Goal: Task Accomplishment & Management: Manage account settings

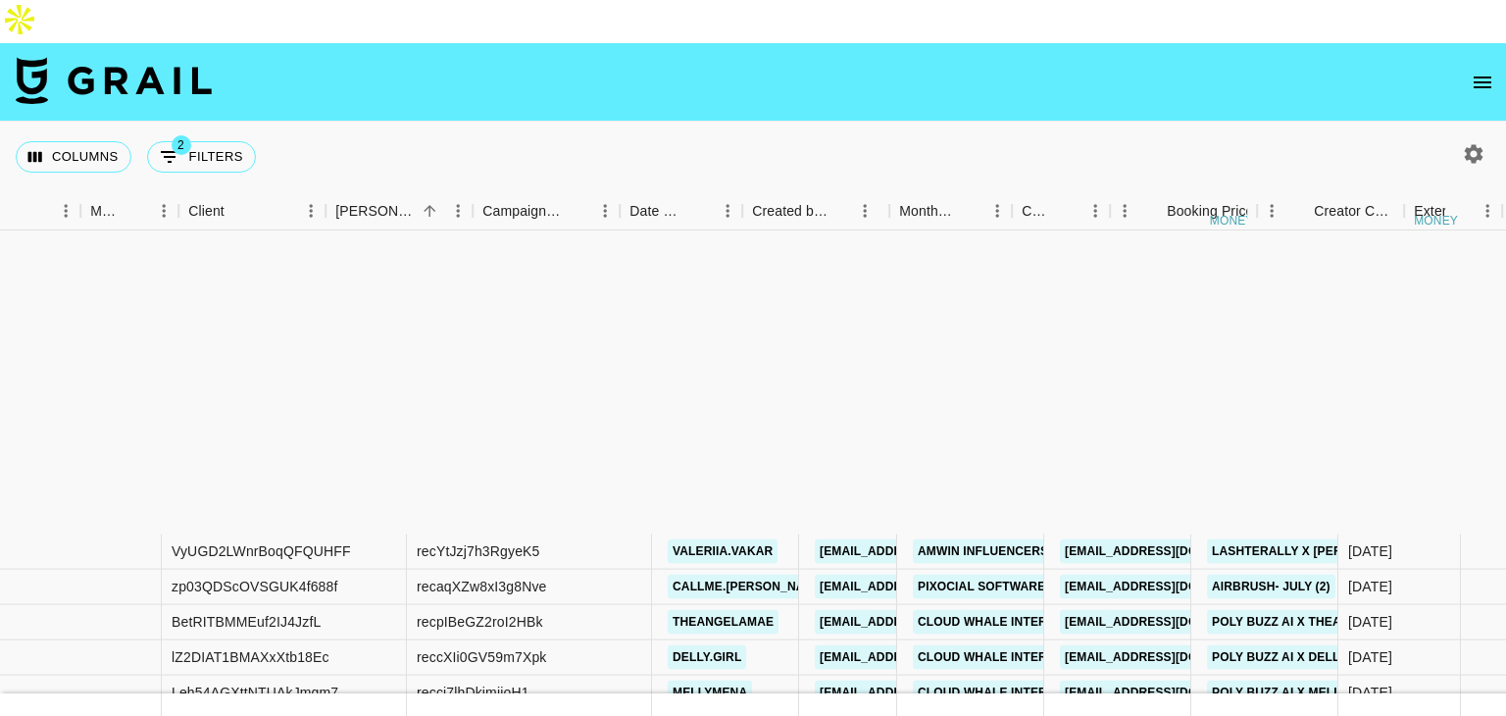
scroll to position [385, 718]
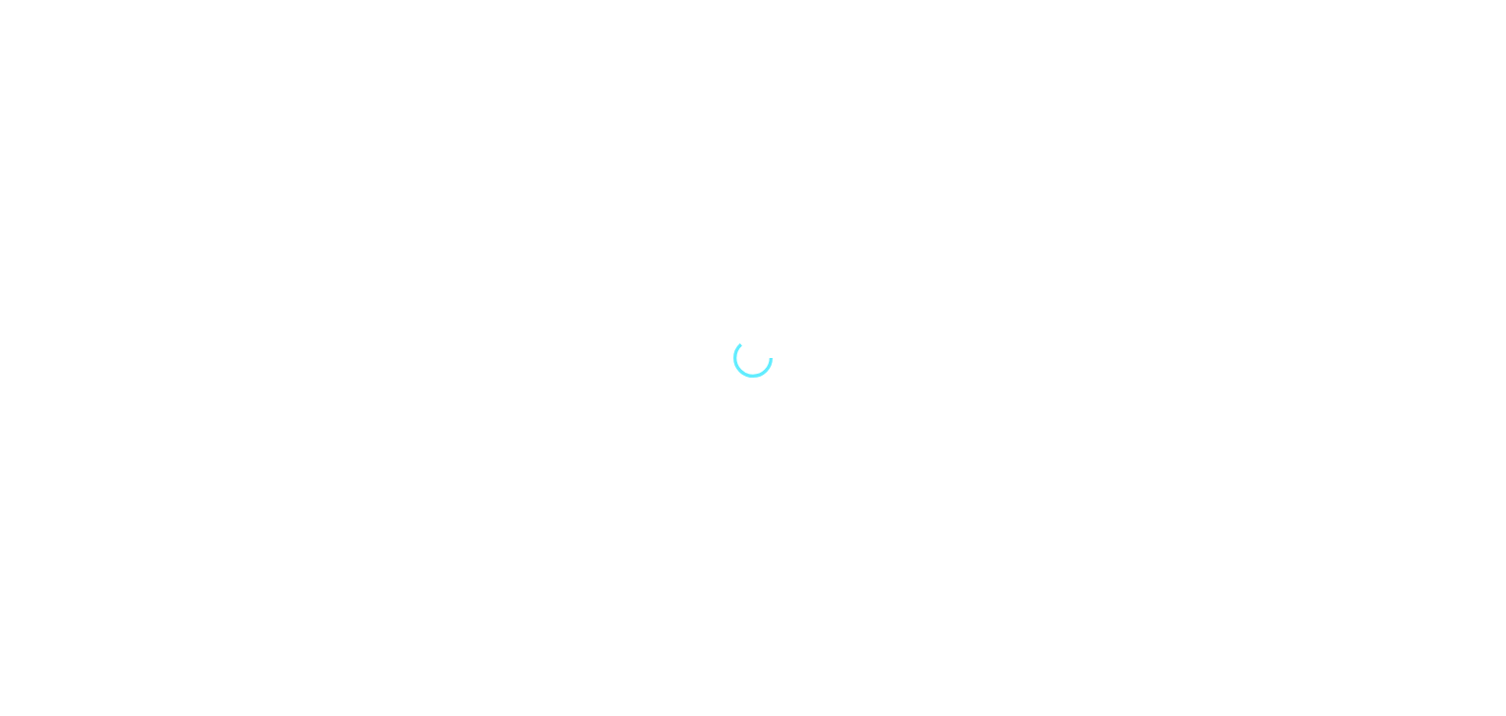
click at [827, 351] on div at bounding box center [753, 358] width 1506 height 716
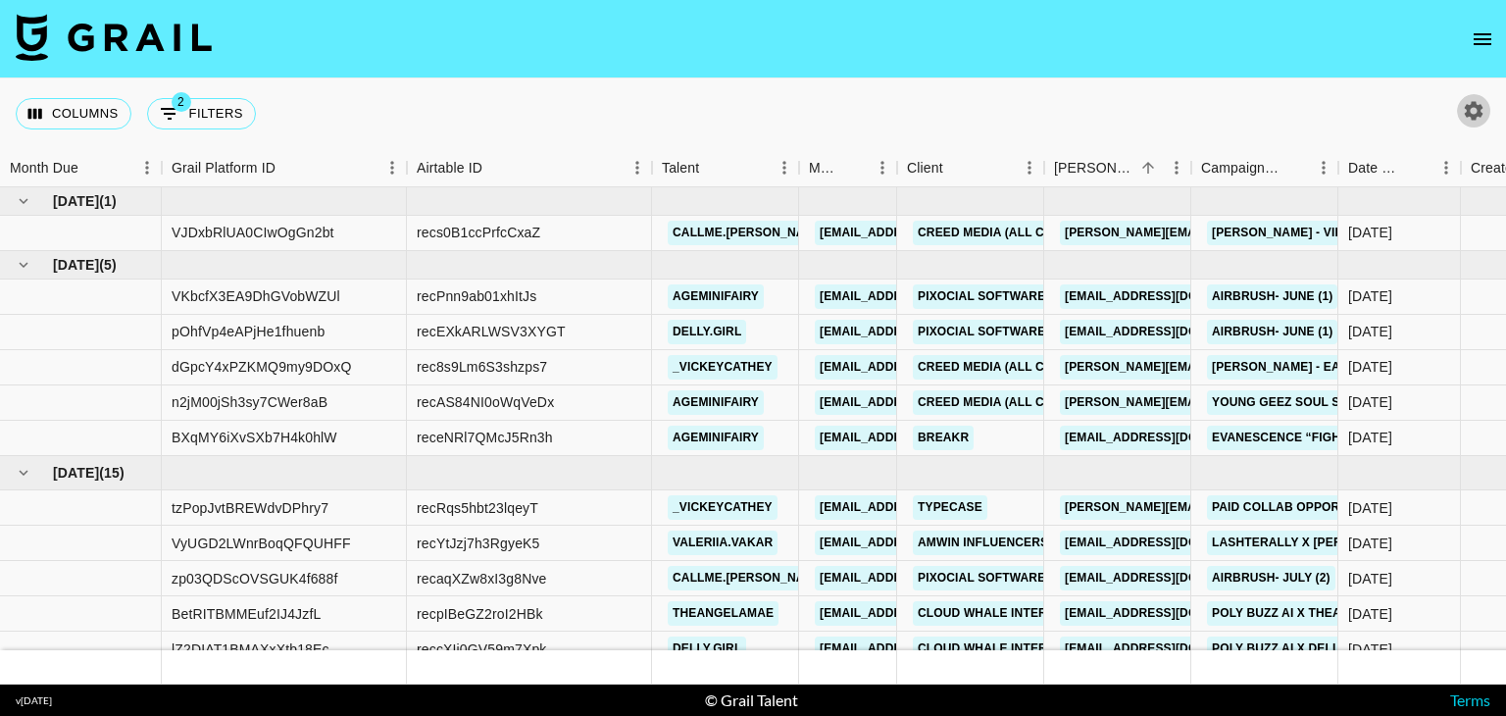
click at [1475, 119] on icon "button" at bounding box center [1474, 110] width 19 height 19
select select "[DATE]"
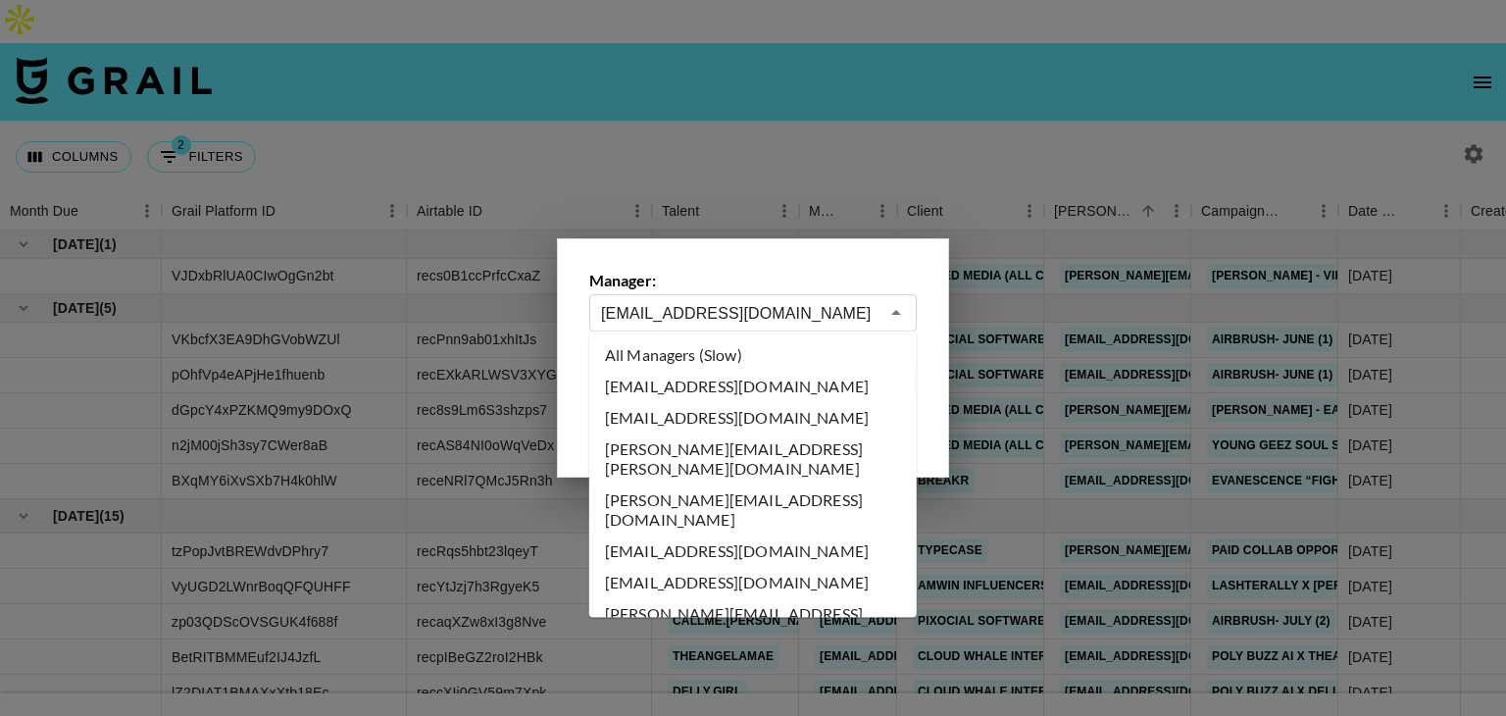
click at [738, 306] on input "[EMAIL_ADDRESS][DOMAIN_NAME]" at bounding box center [739, 313] width 277 height 23
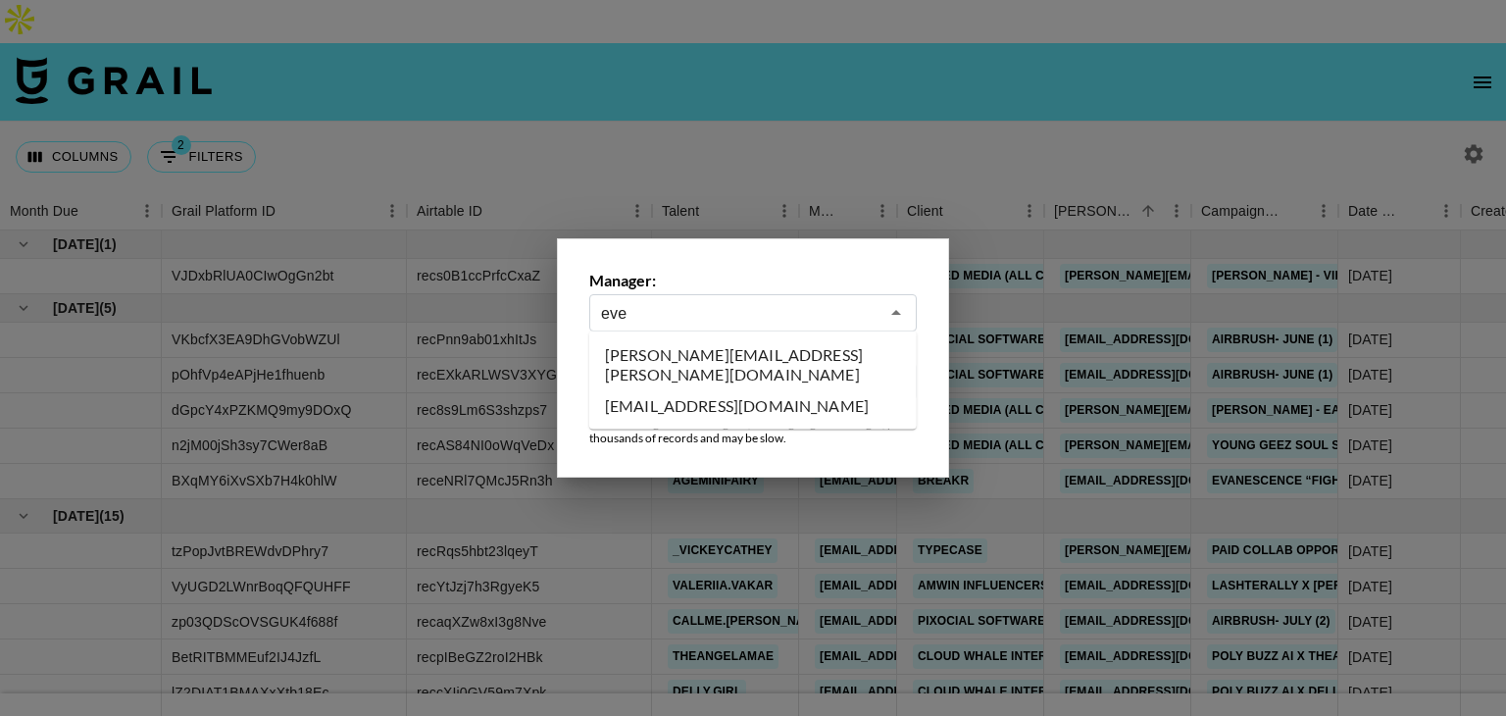
click at [726, 362] on li "[PERSON_NAME][EMAIL_ADDRESS][PERSON_NAME][DOMAIN_NAME]" at bounding box center [752, 364] width 327 height 51
type input "[PERSON_NAME][EMAIL_ADDRESS][PERSON_NAME][DOMAIN_NAME]"
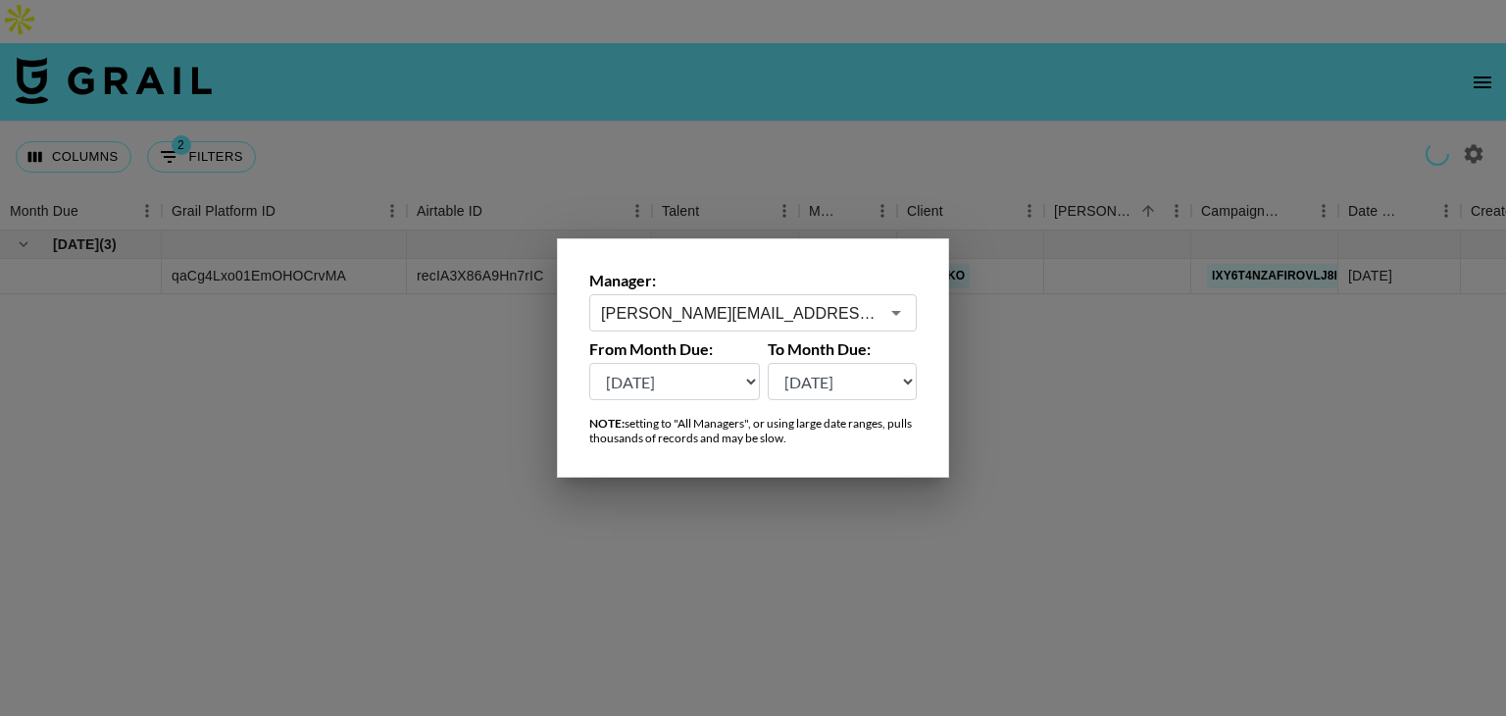
click at [859, 123] on div at bounding box center [753, 358] width 1506 height 716
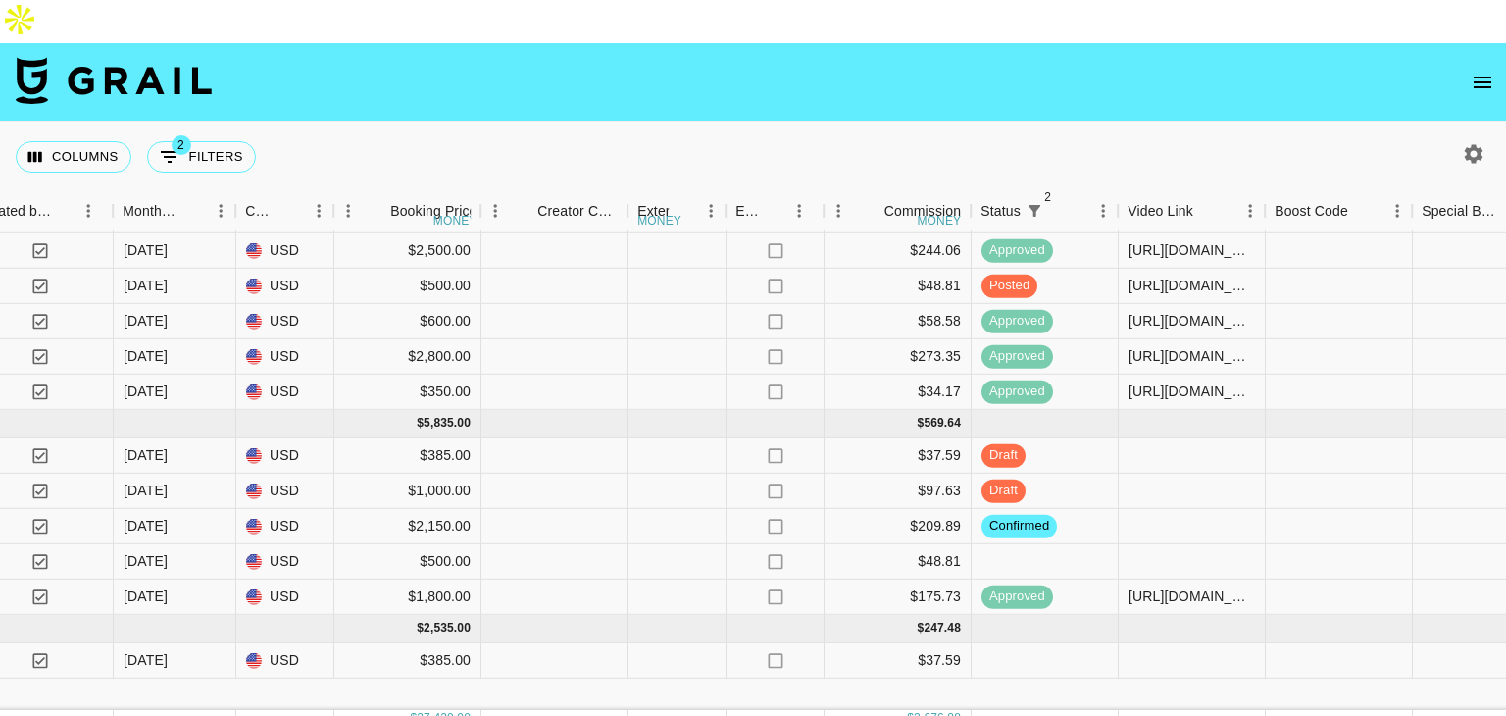
scroll to position [135, 1494]
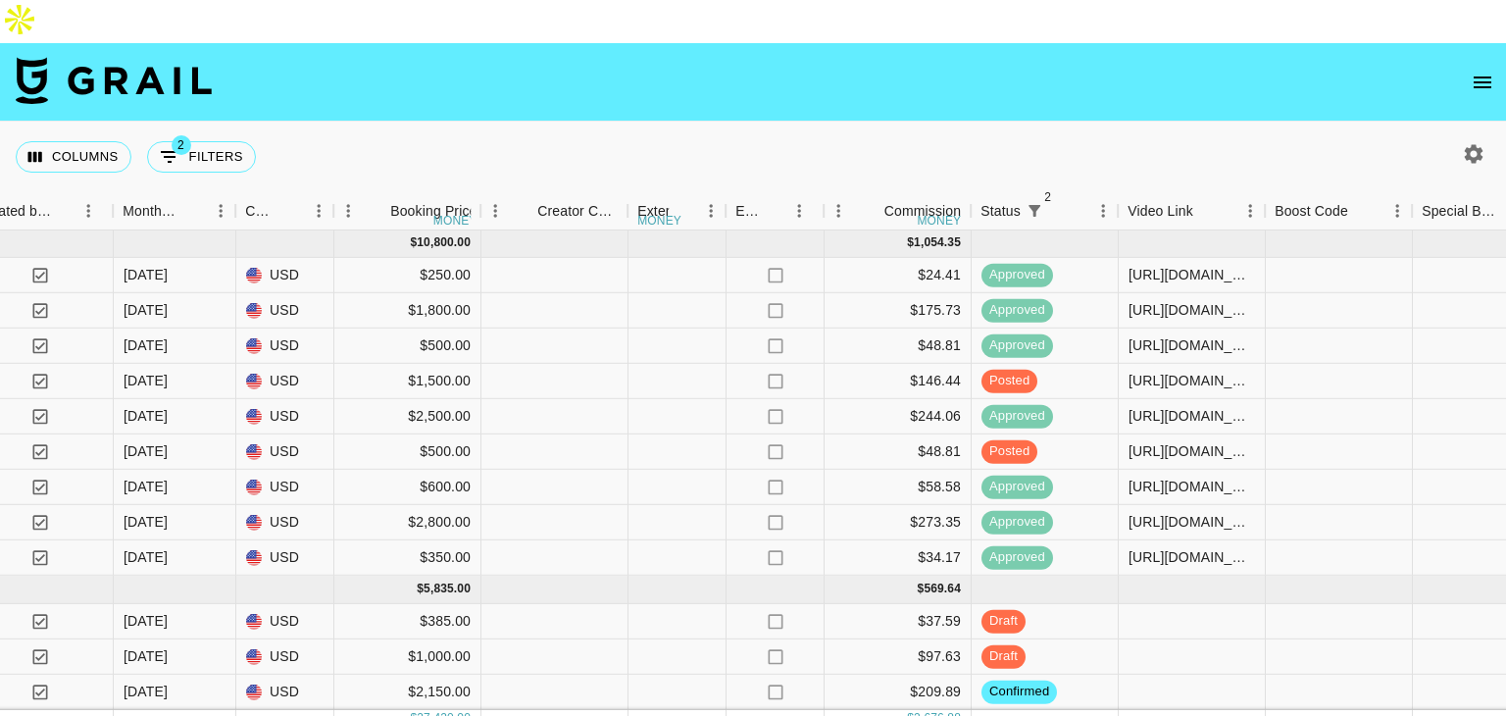
click at [1457, 137] on button "button" at bounding box center [1473, 153] width 33 height 33
select select "[DATE]"
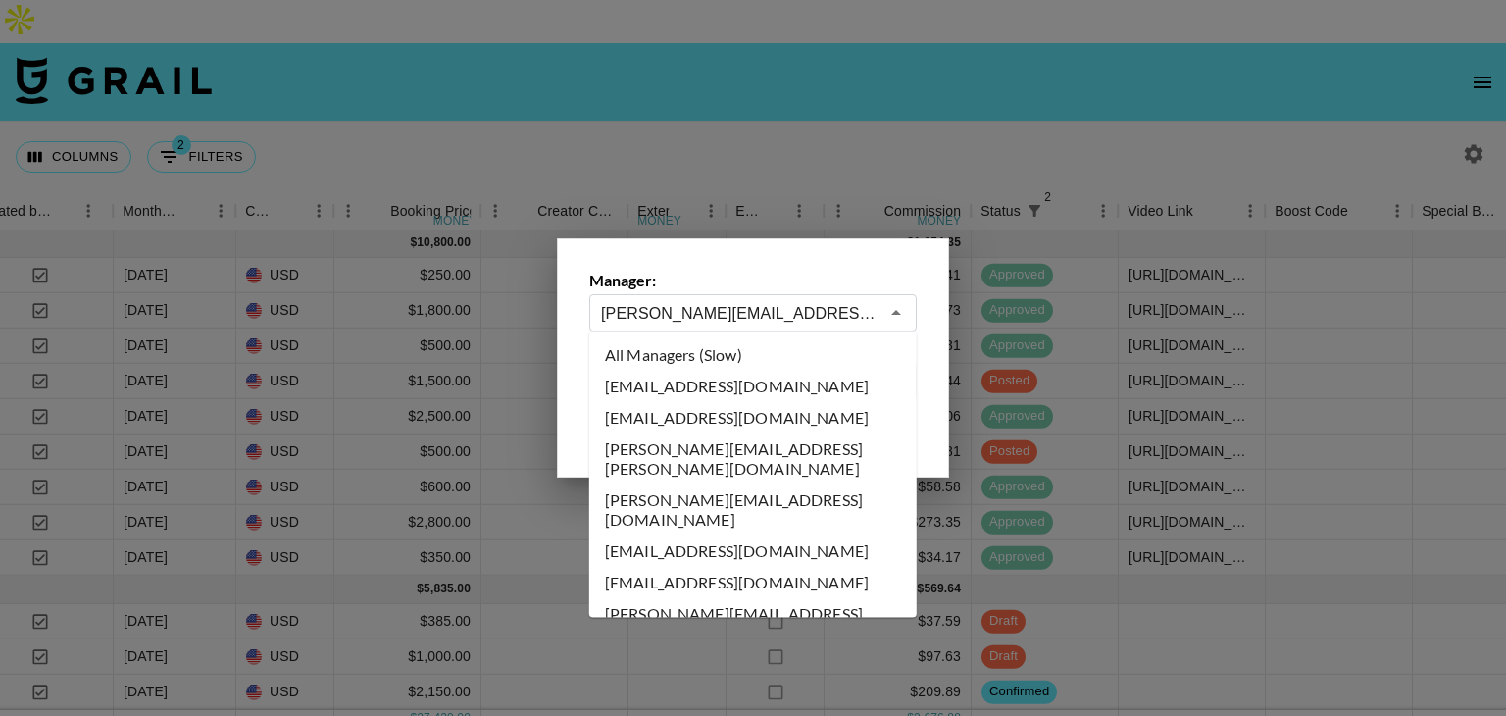
click at [805, 313] on input "[PERSON_NAME][EMAIL_ADDRESS][PERSON_NAME][DOMAIN_NAME]" at bounding box center [739, 313] width 277 height 23
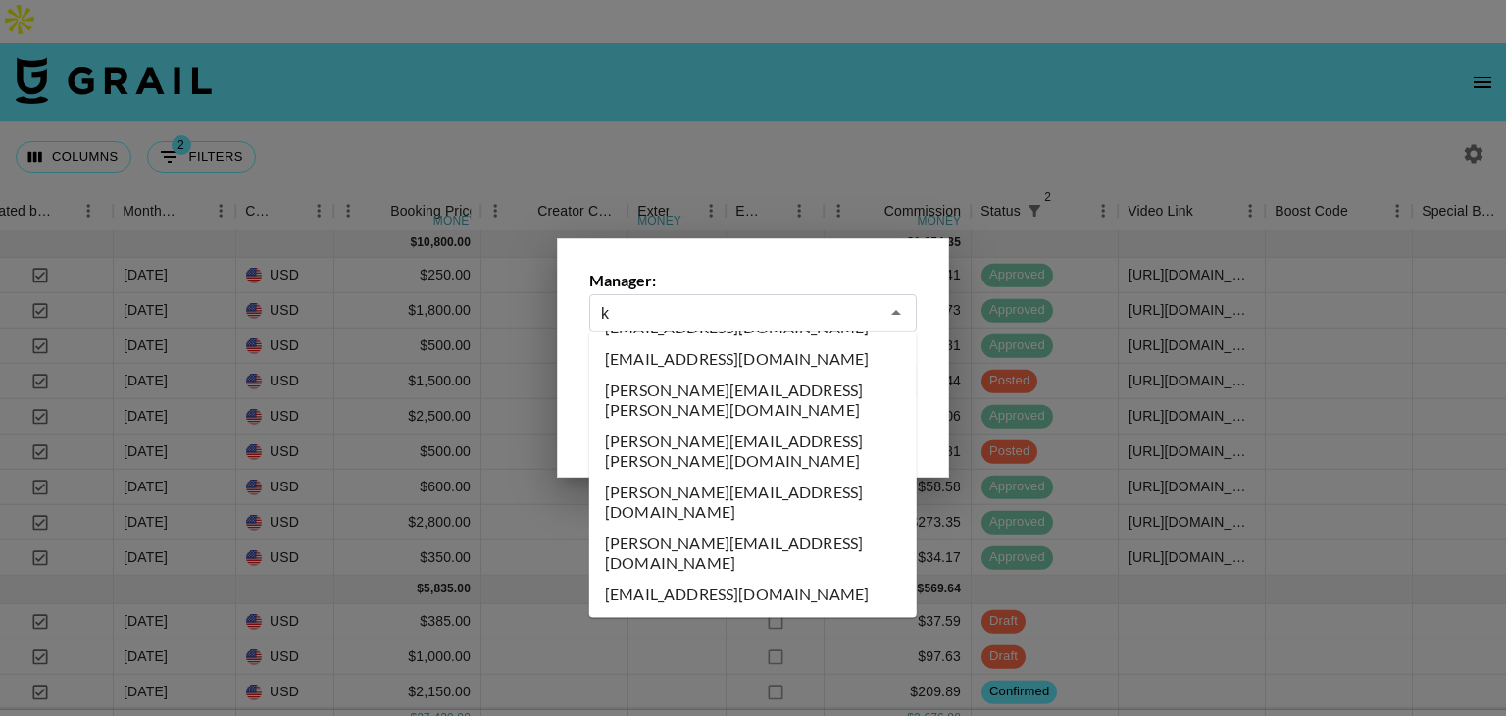
scroll to position [0, 0]
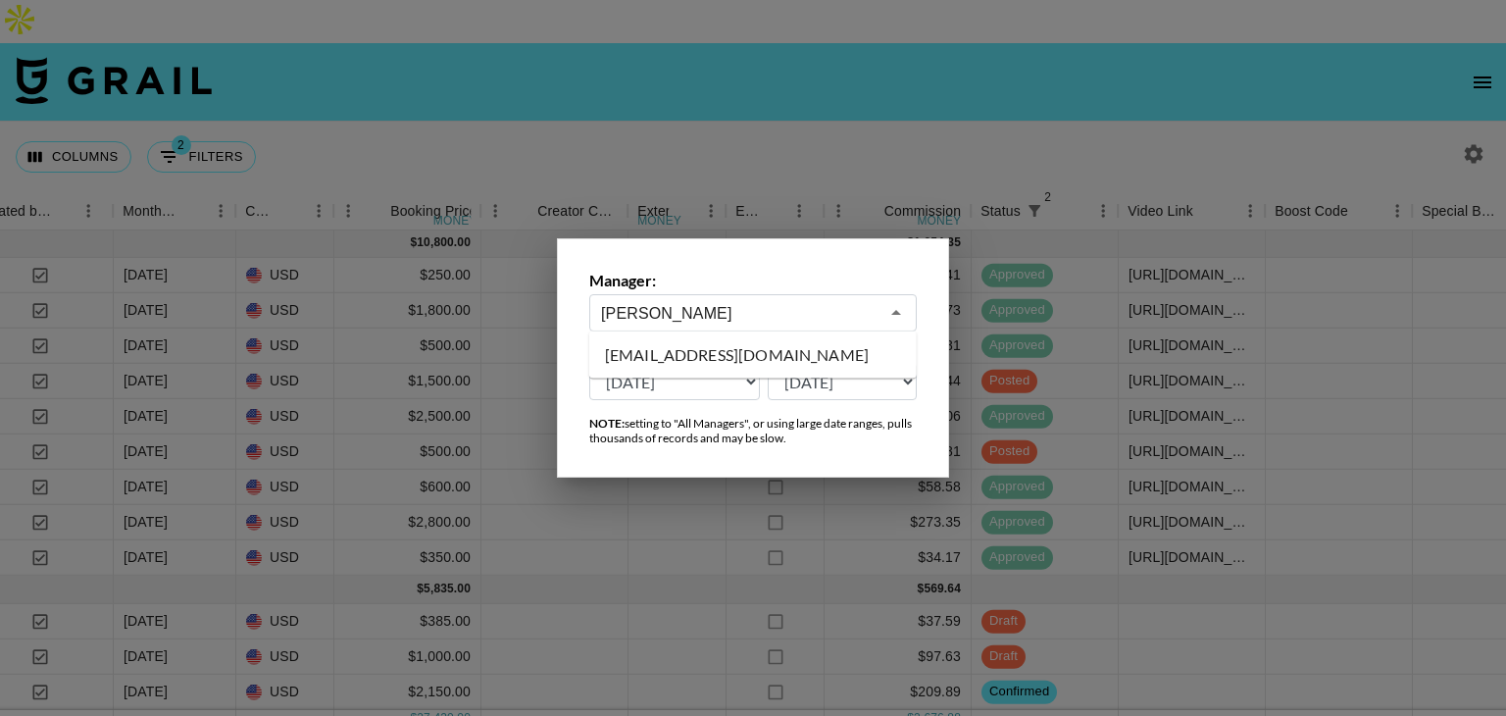
click at [760, 366] on li "[EMAIL_ADDRESS][DOMAIN_NAME]" at bounding box center [752, 354] width 327 height 31
type input "[EMAIL_ADDRESS][DOMAIN_NAME]"
click at [760, 366] on div "From Month Due: Aug '26 Jul '26 Jun '26 May '26 Apr '26 Mar '26 Feb '26 Jan '26…" at bounding box center [752, 369] width 327 height 61
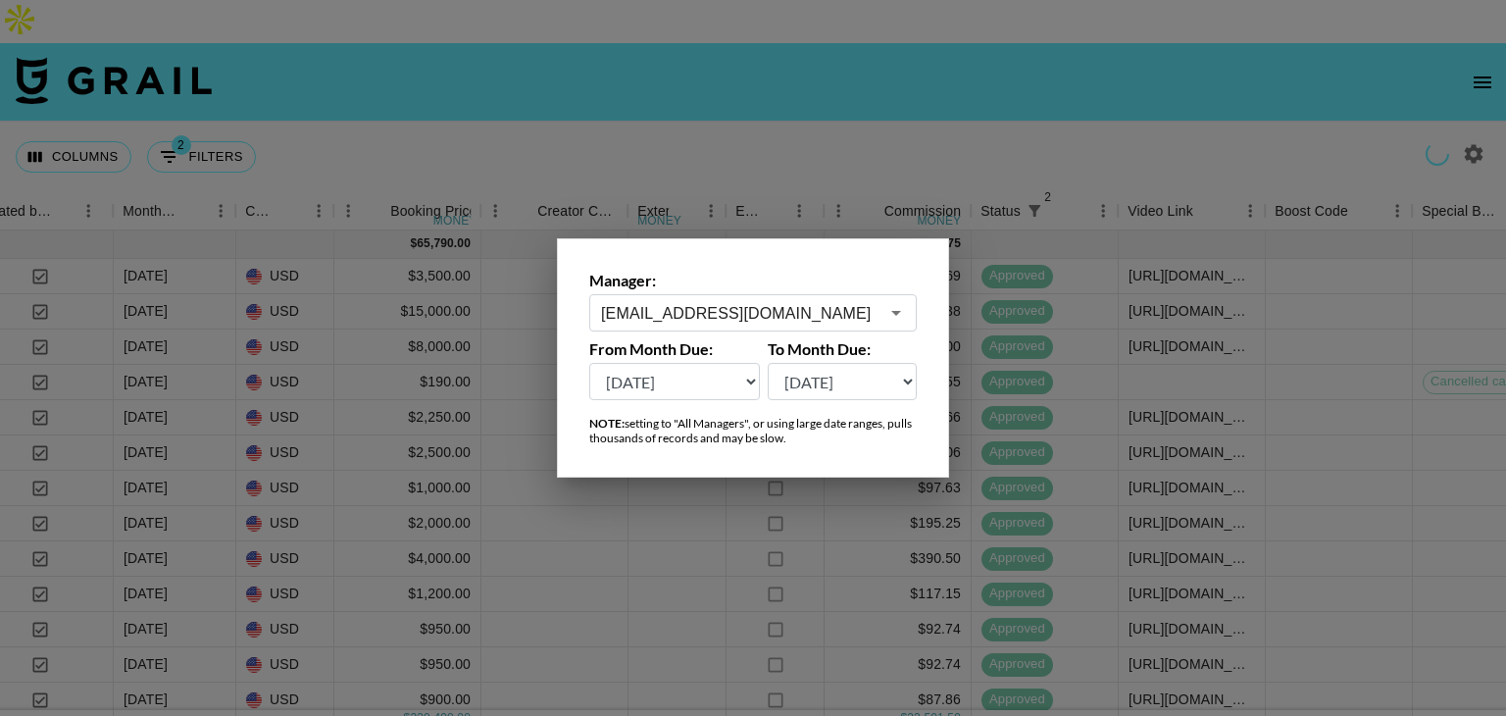
scroll to position [0, 1494]
click at [1038, 80] on div at bounding box center [753, 358] width 1506 height 716
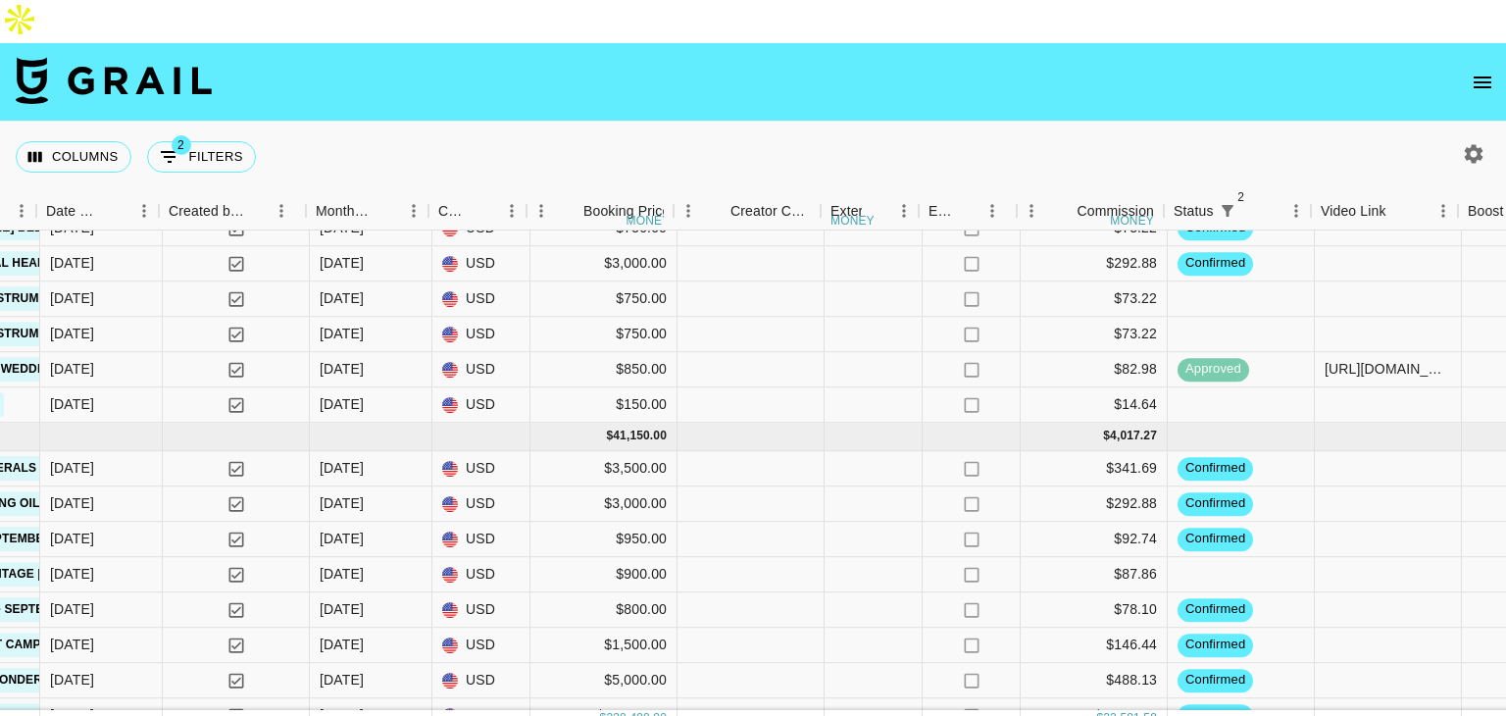
scroll to position [2250, 1302]
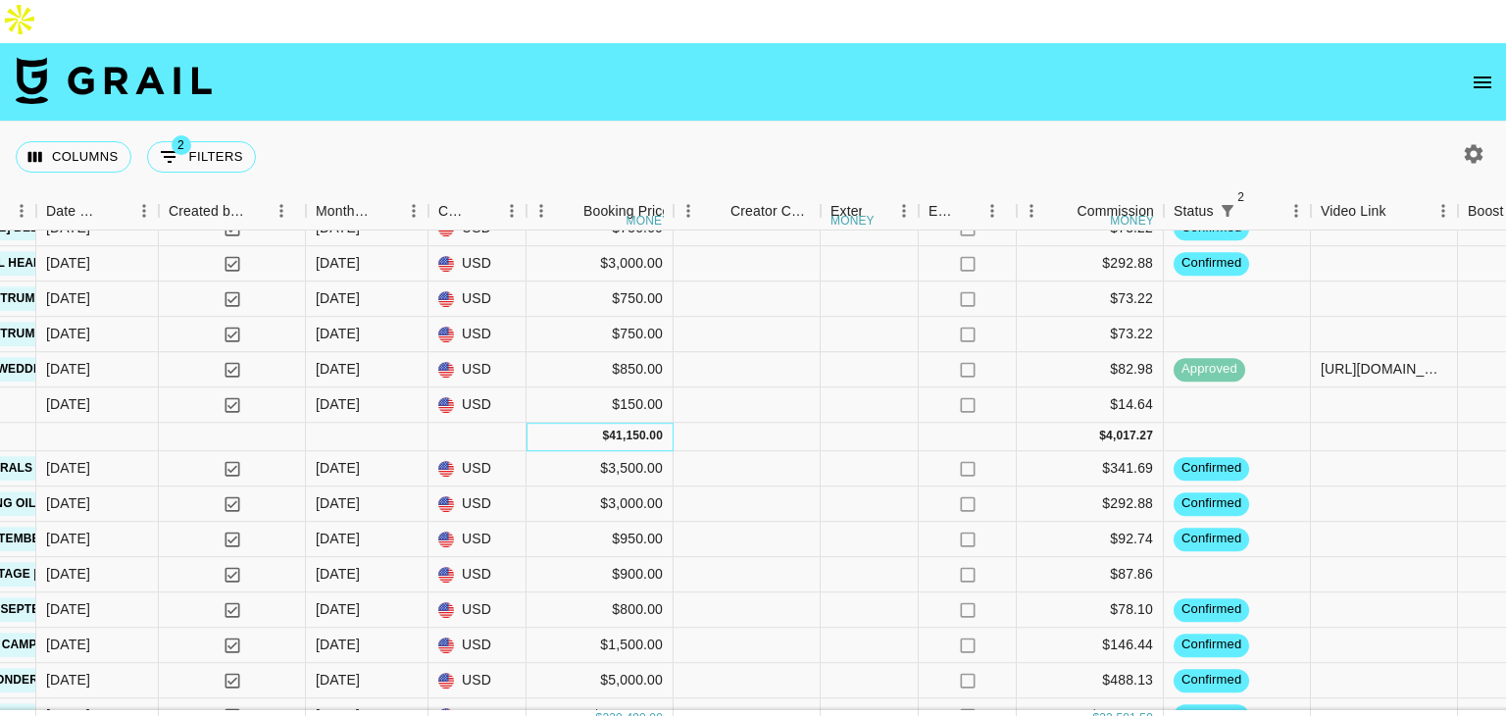
click at [529, 423] on div "$ 41,150.00" at bounding box center [599, 437] width 147 height 28
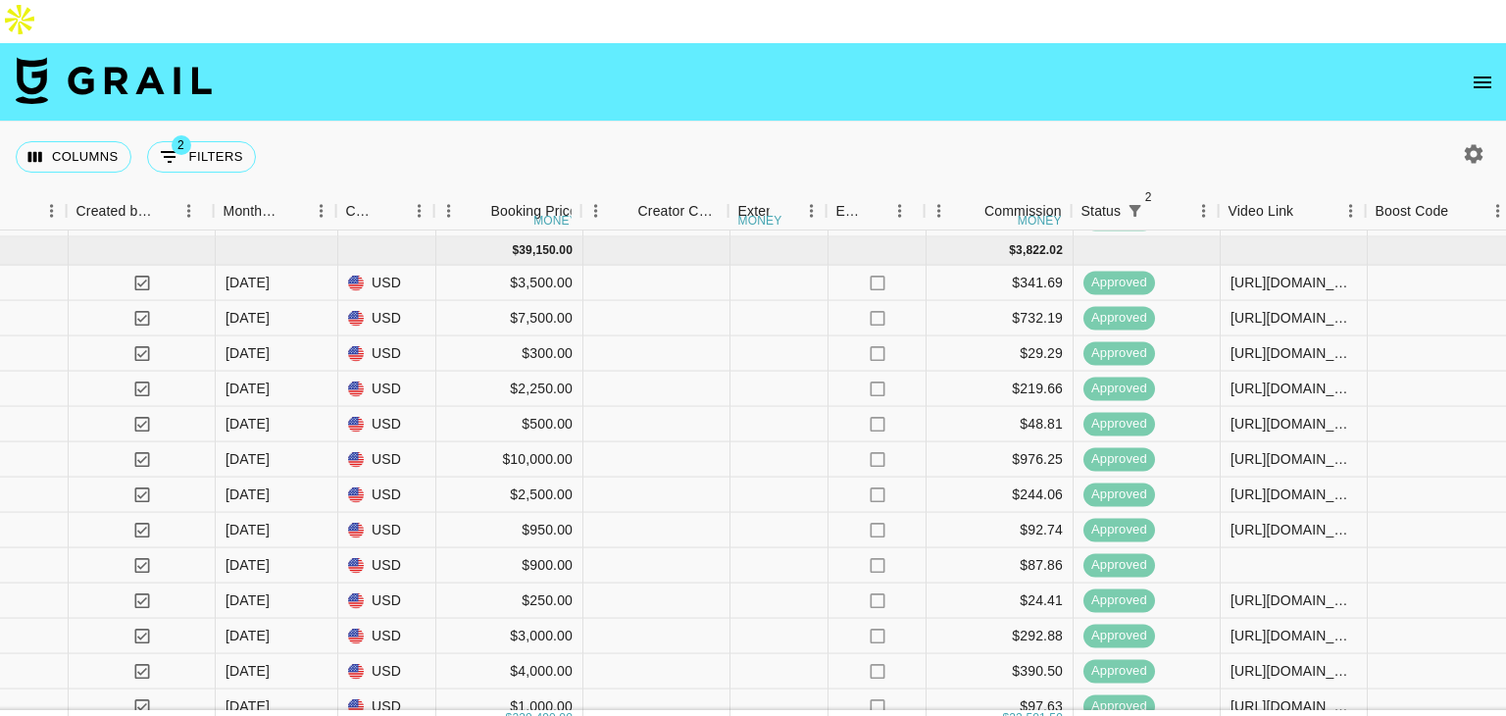
scroll to position [1179, 1394]
click at [1237, 308] on div "https://www.instagram.com/p/DMI-nj8ylfP/" at bounding box center [1291, 318] width 126 height 20
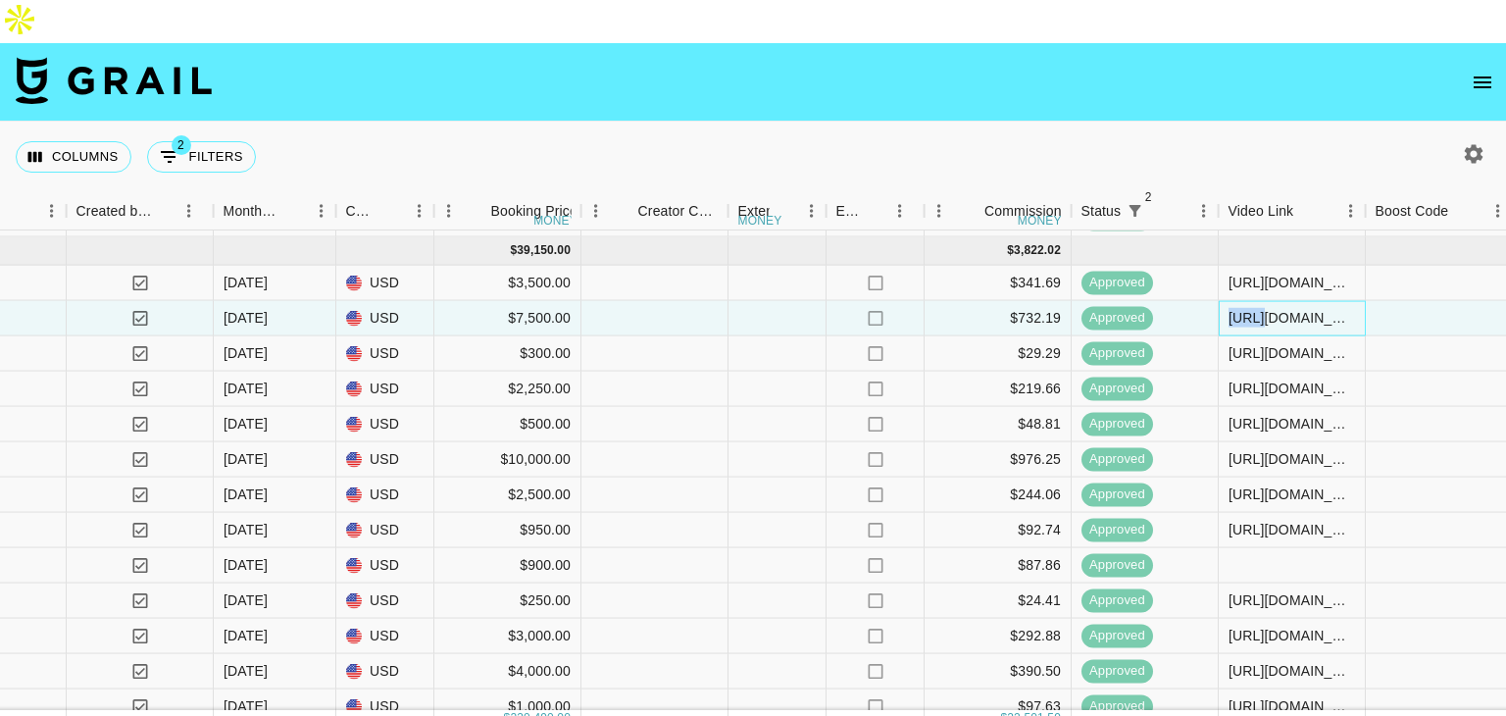
click at [1237, 308] on div "https://www.instagram.com/p/DMI-nj8ylfP/" at bounding box center [1291, 318] width 126 height 20
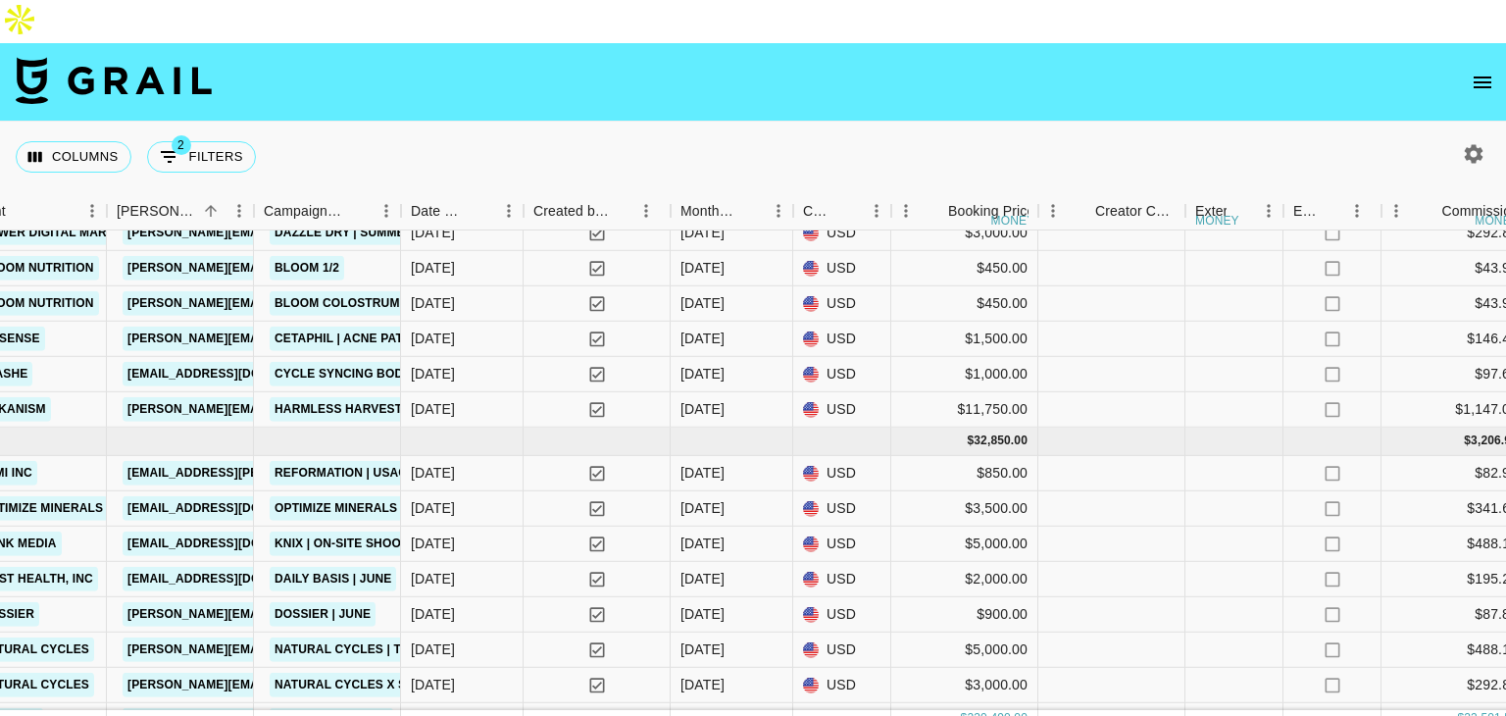
scroll to position [608, 937]
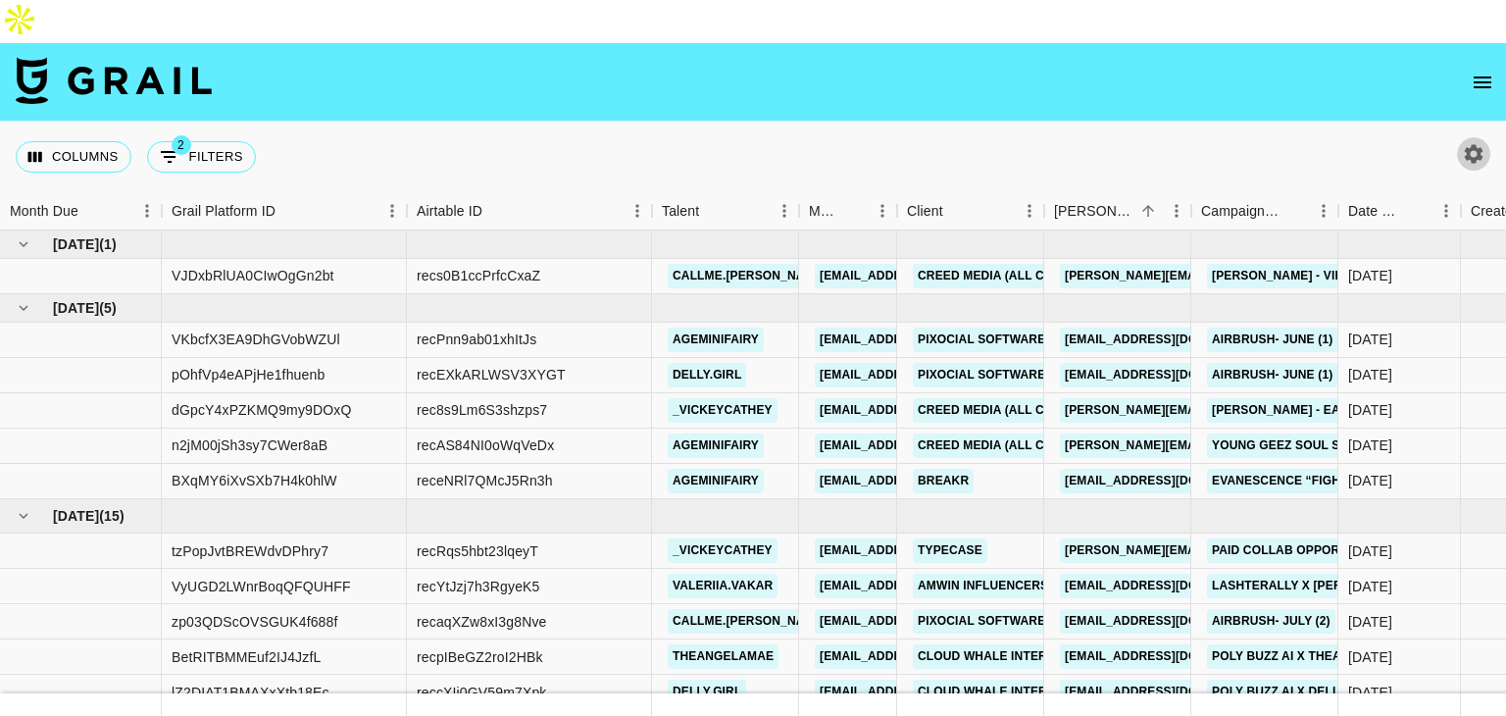
click at [1460, 137] on button "button" at bounding box center [1473, 153] width 33 height 33
select select "[DATE]"
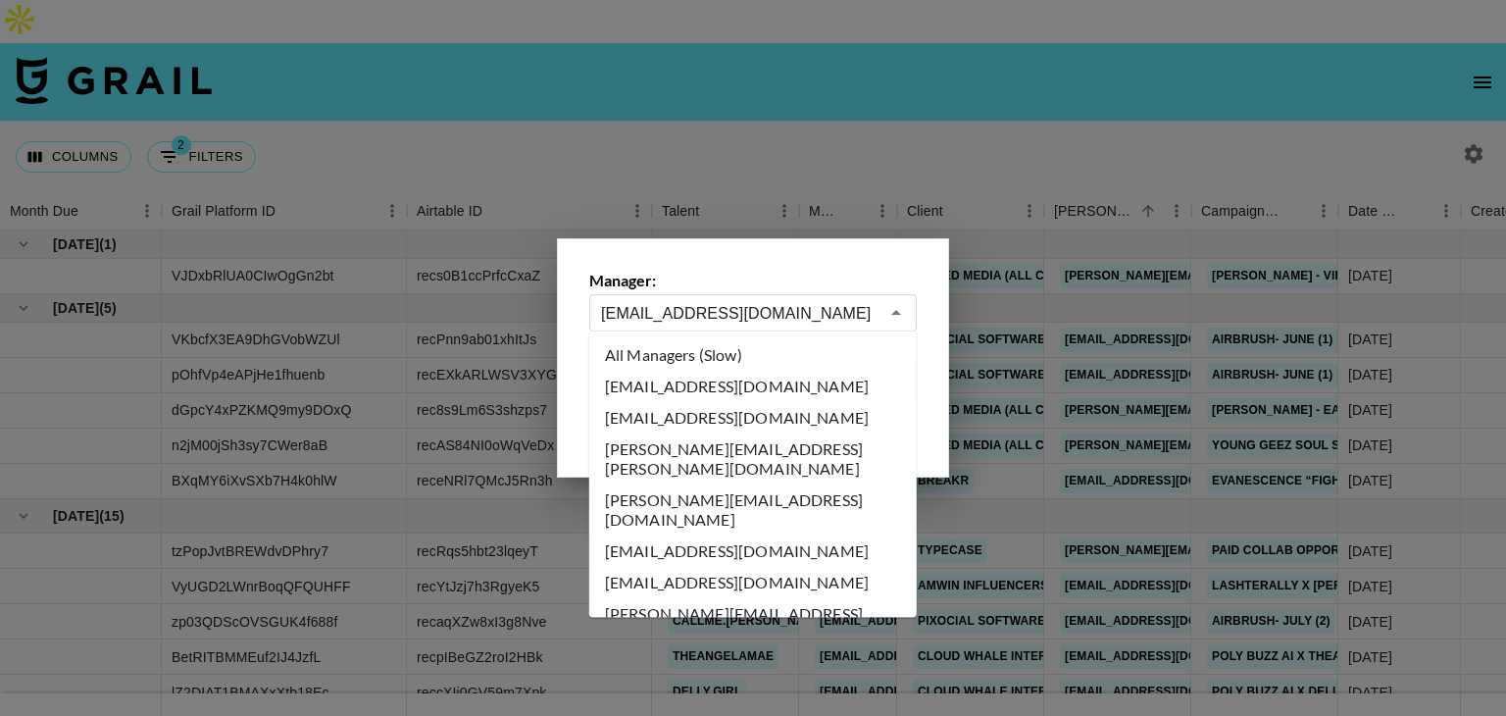
click at [760, 305] on input "[EMAIL_ADDRESS][DOMAIN_NAME]" at bounding box center [739, 313] width 277 height 23
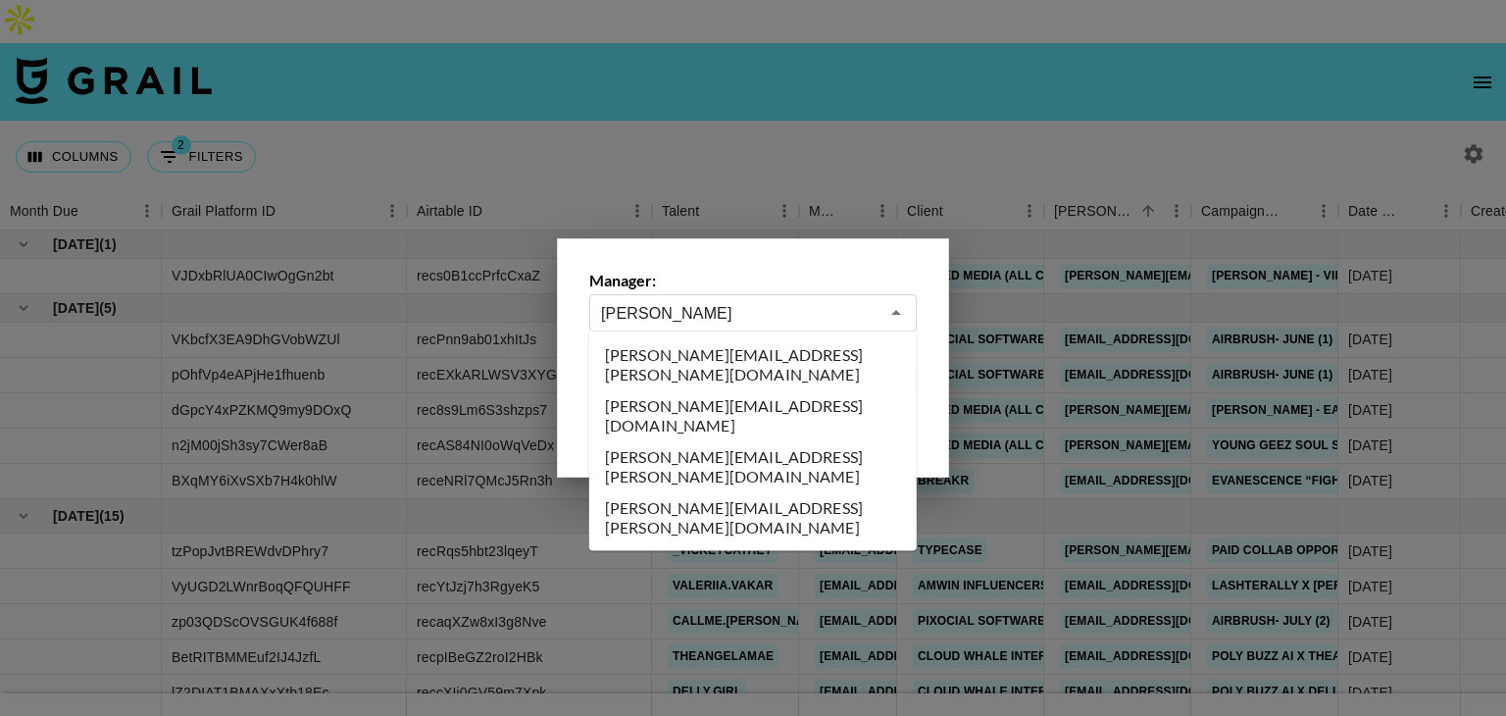
click at [709, 393] on li "[PERSON_NAME][EMAIL_ADDRESS][DOMAIN_NAME]" at bounding box center [752, 415] width 327 height 51
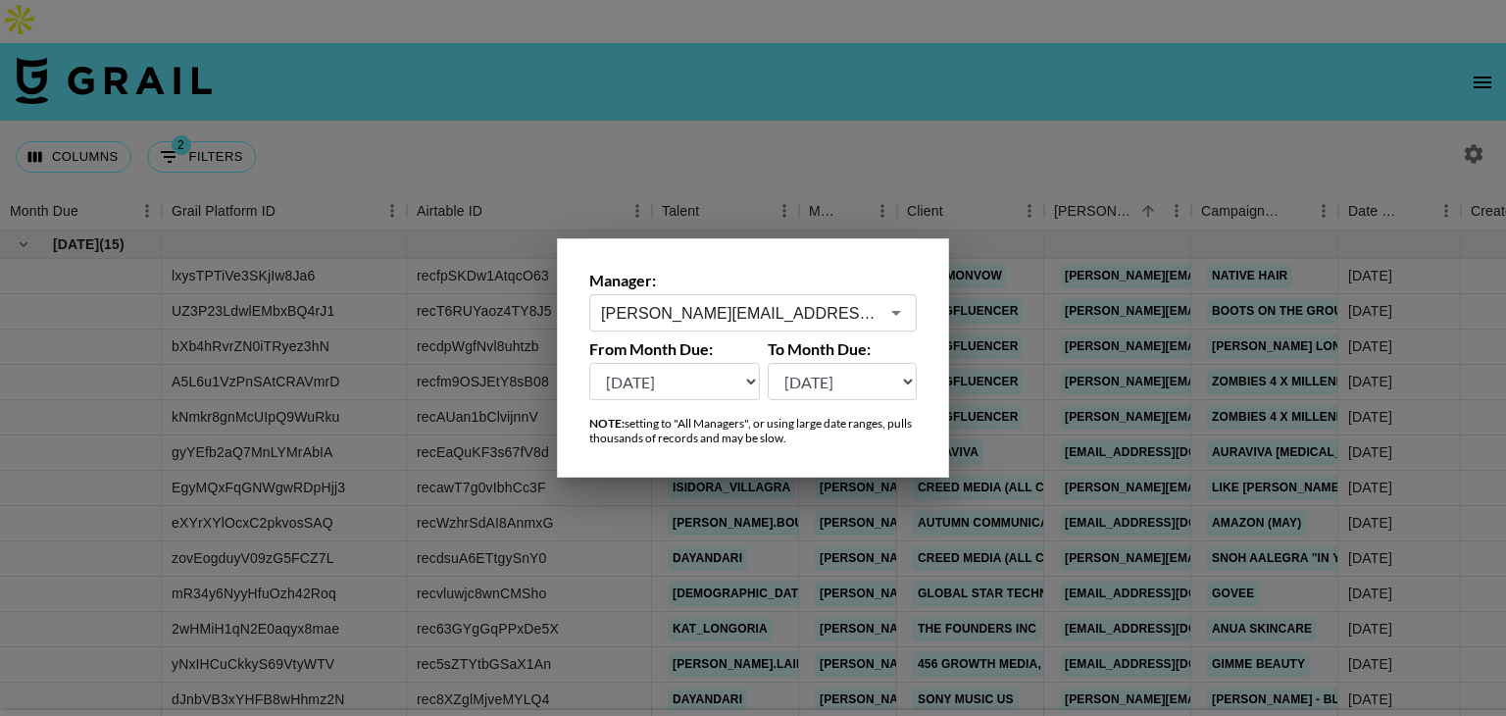
type input "[PERSON_NAME][EMAIL_ADDRESS][DOMAIN_NAME]"
click at [928, 111] on div at bounding box center [753, 358] width 1506 height 716
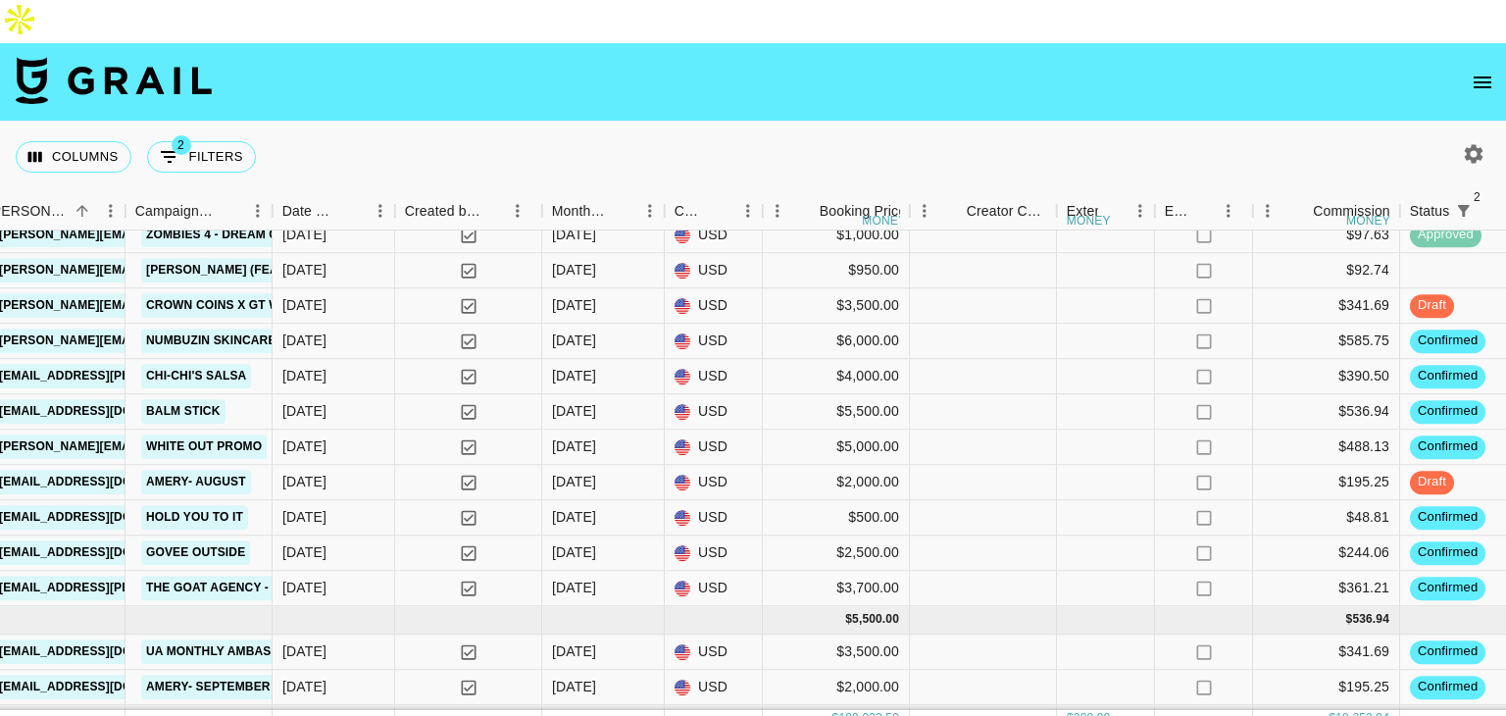
scroll to position [2913, 1066]
click at [880, 325] on div "$6,000.00" at bounding box center [836, 342] width 147 height 35
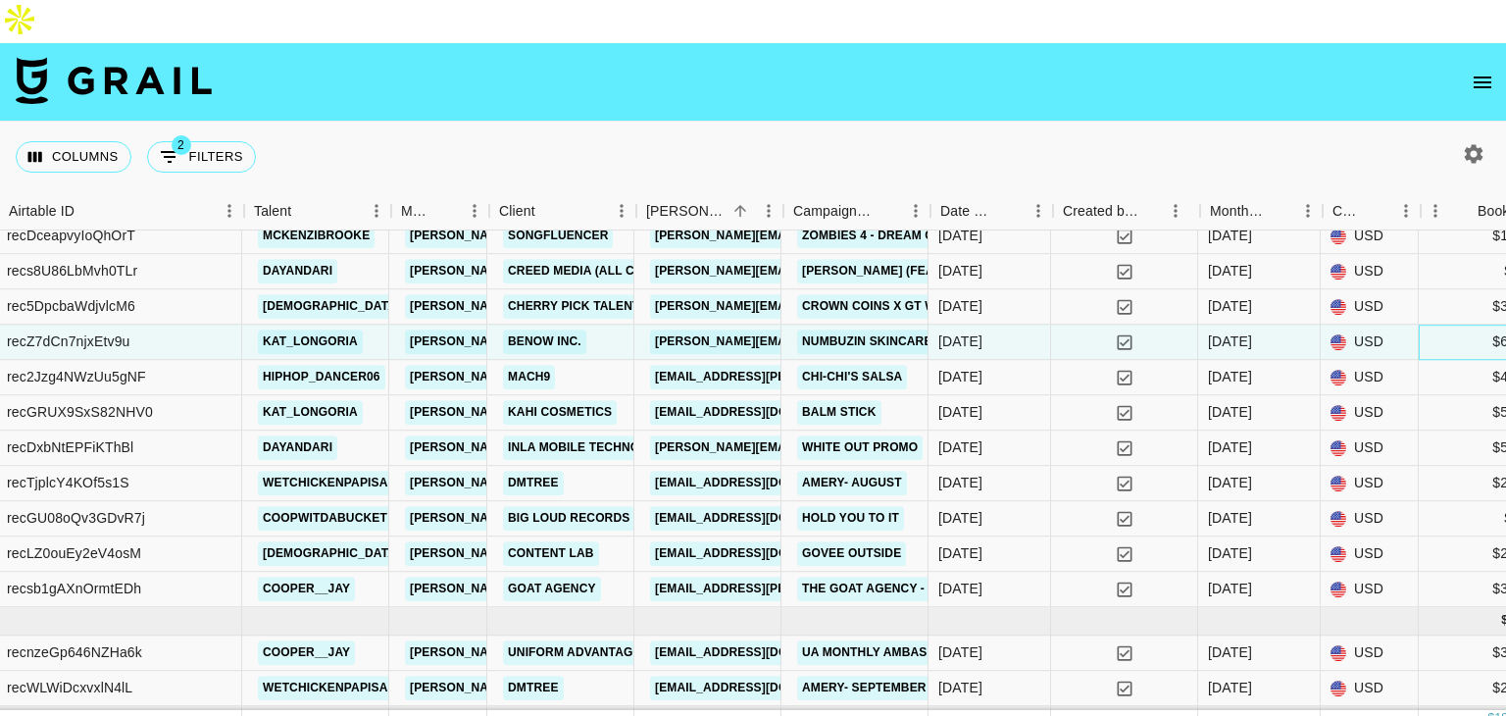
scroll to position [2913, 408]
click at [333, 329] on link "kat_longoria" at bounding box center [312, 341] width 105 height 25
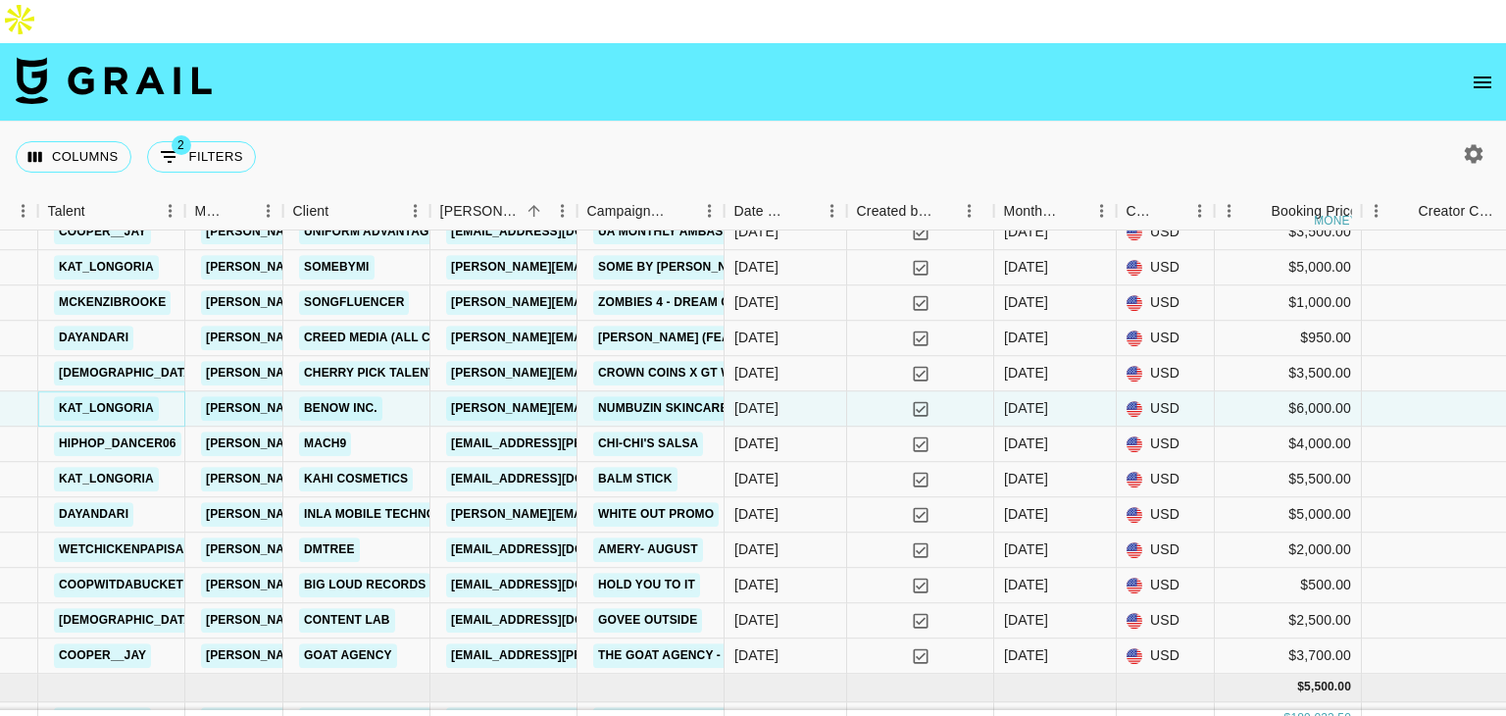
scroll to position [3023, 614]
